Goal: Task Accomplishment & Management: Use online tool/utility

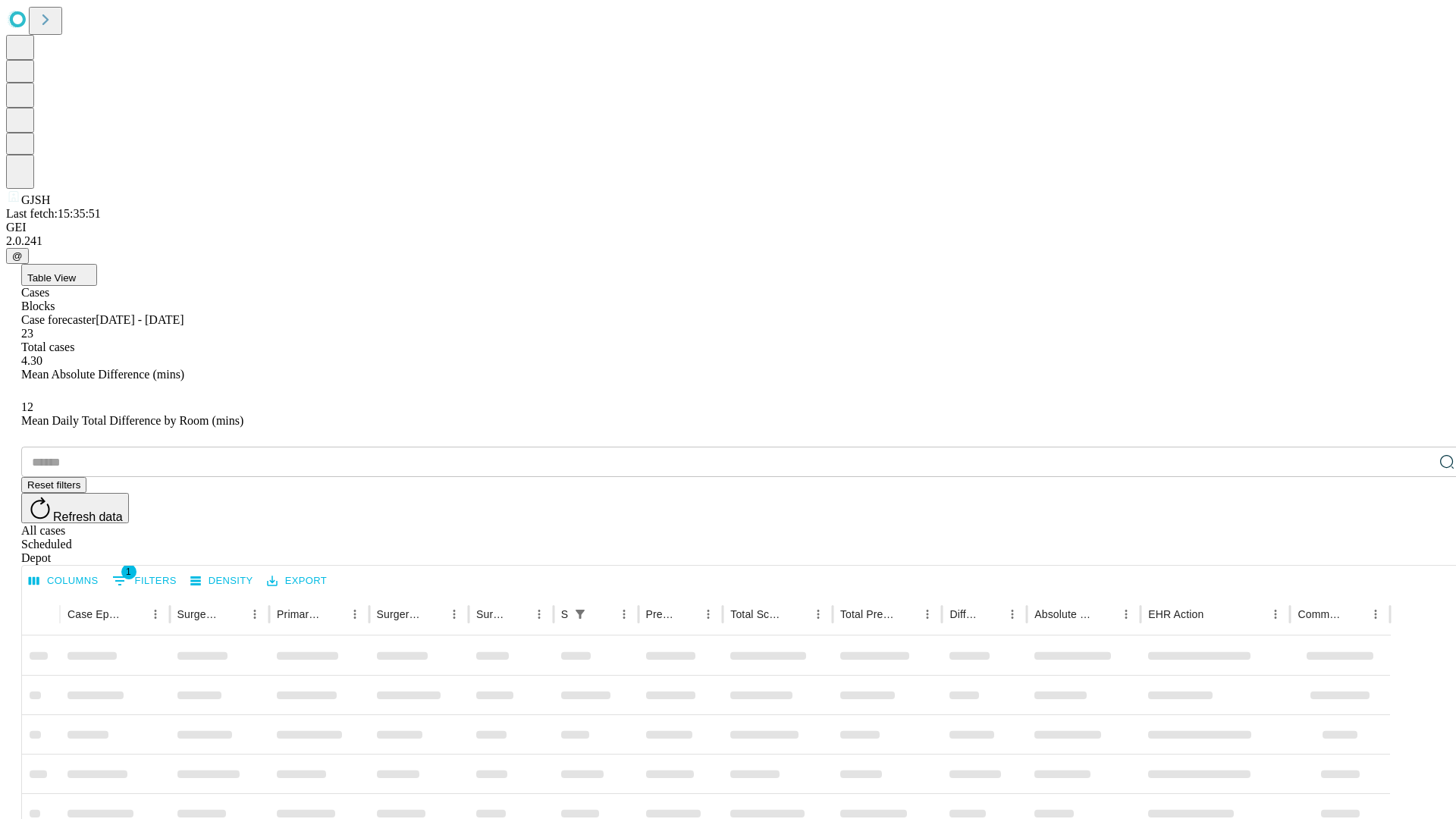
click at [1416, 552] on div "Depot" at bounding box center [743, 559] width 1444 height 14
